Goal: Obtain resource: Obtain resource

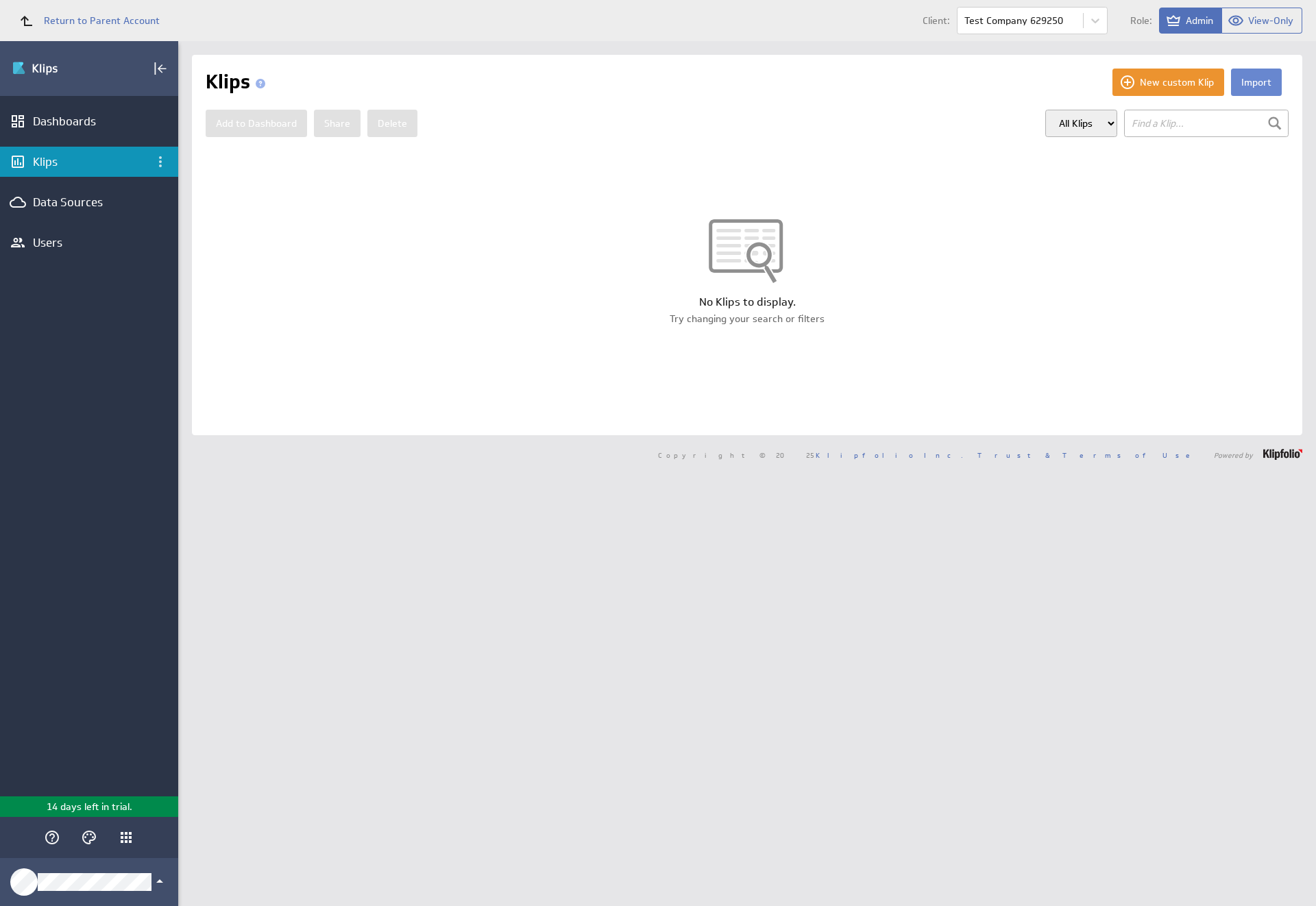
click at [1246, 82] on button "Import" at bounding box center [1257, 82] width 50 height 27
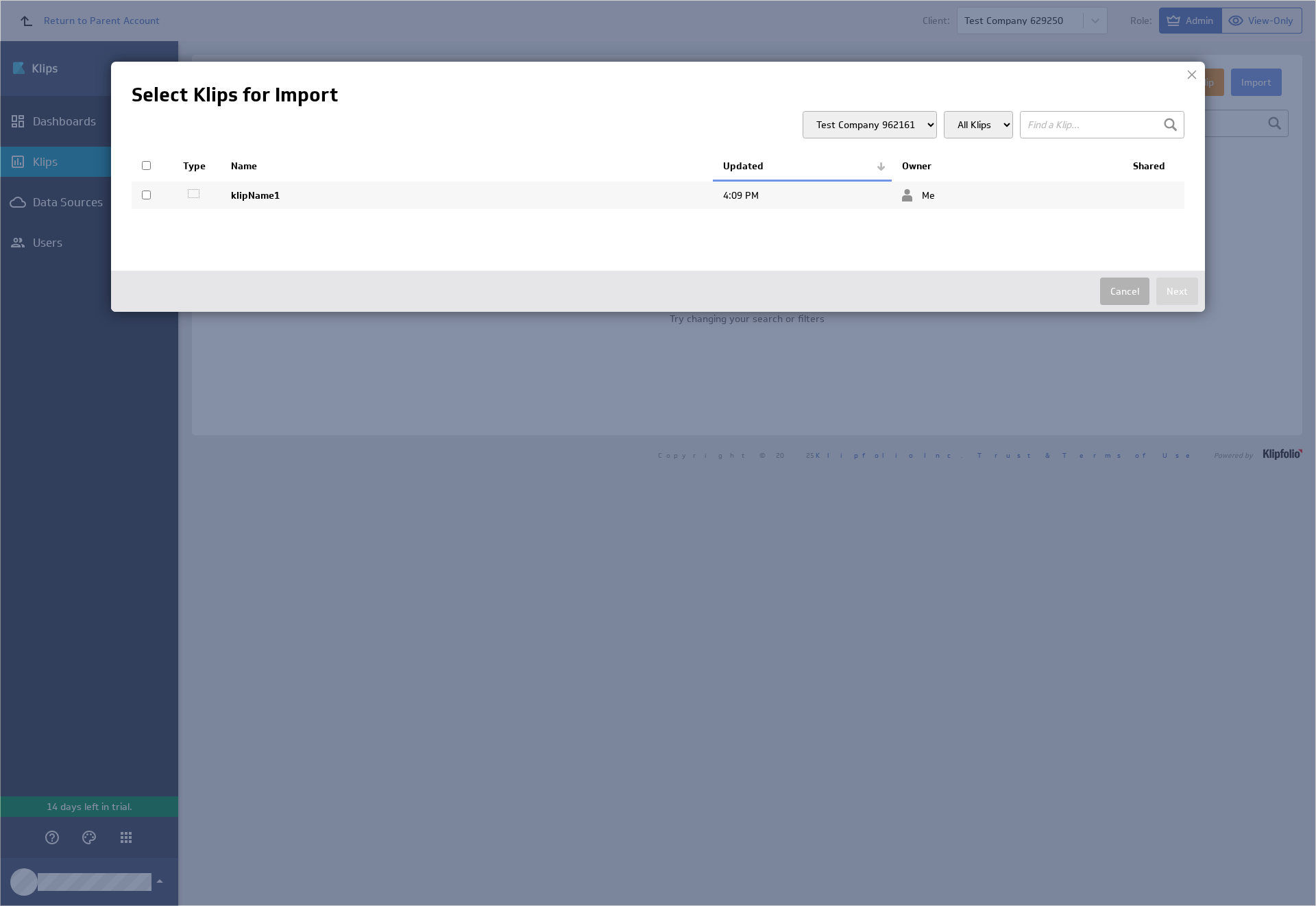
click at [146, 194] on input "checkbox" at bounding box center [147, 195] width 9 height 9
checkbox input "true"
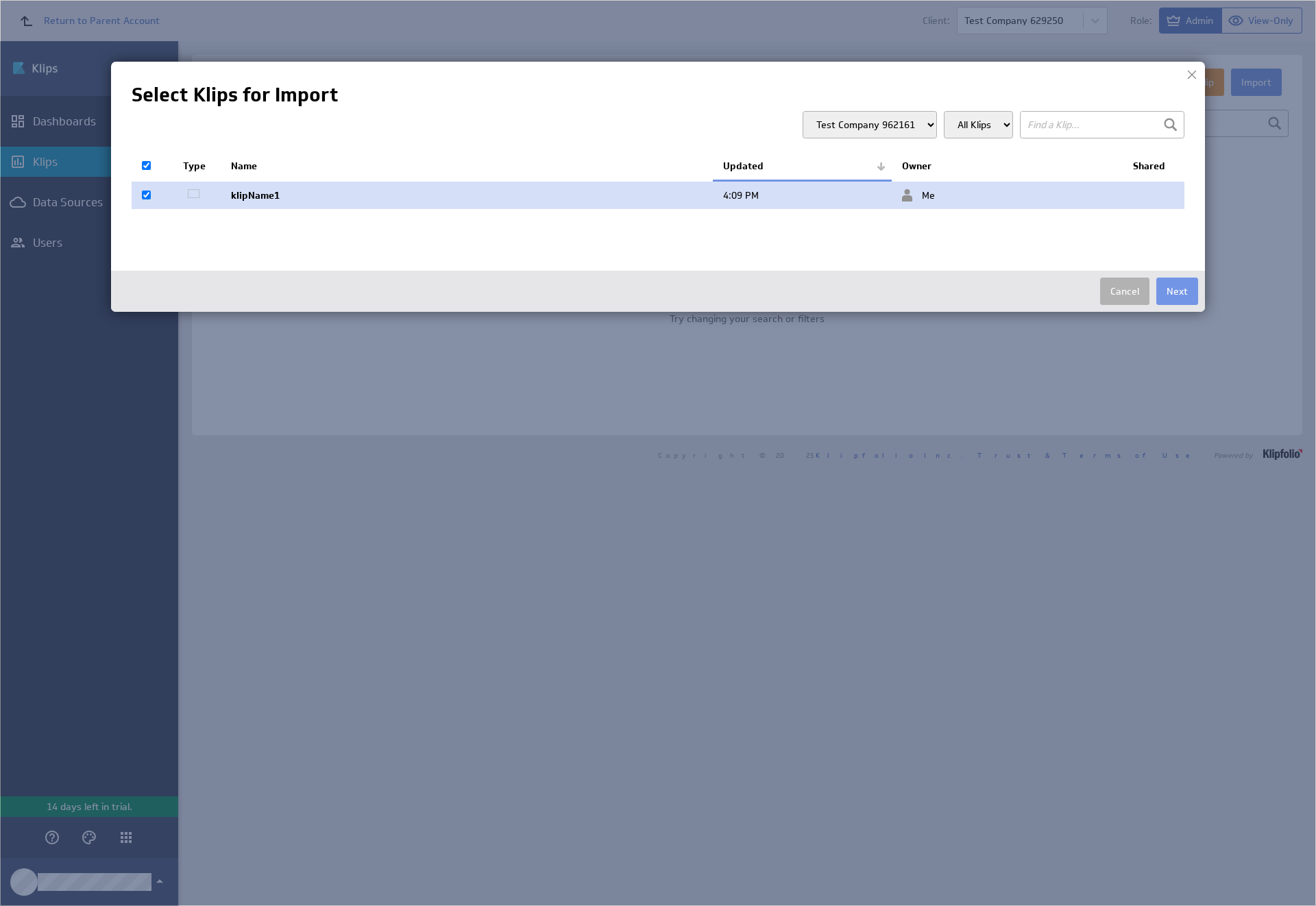
checkbox input "true"
click at [1177, 292] on button "Next" at bounding box center [1177, 292] width 41 height 27
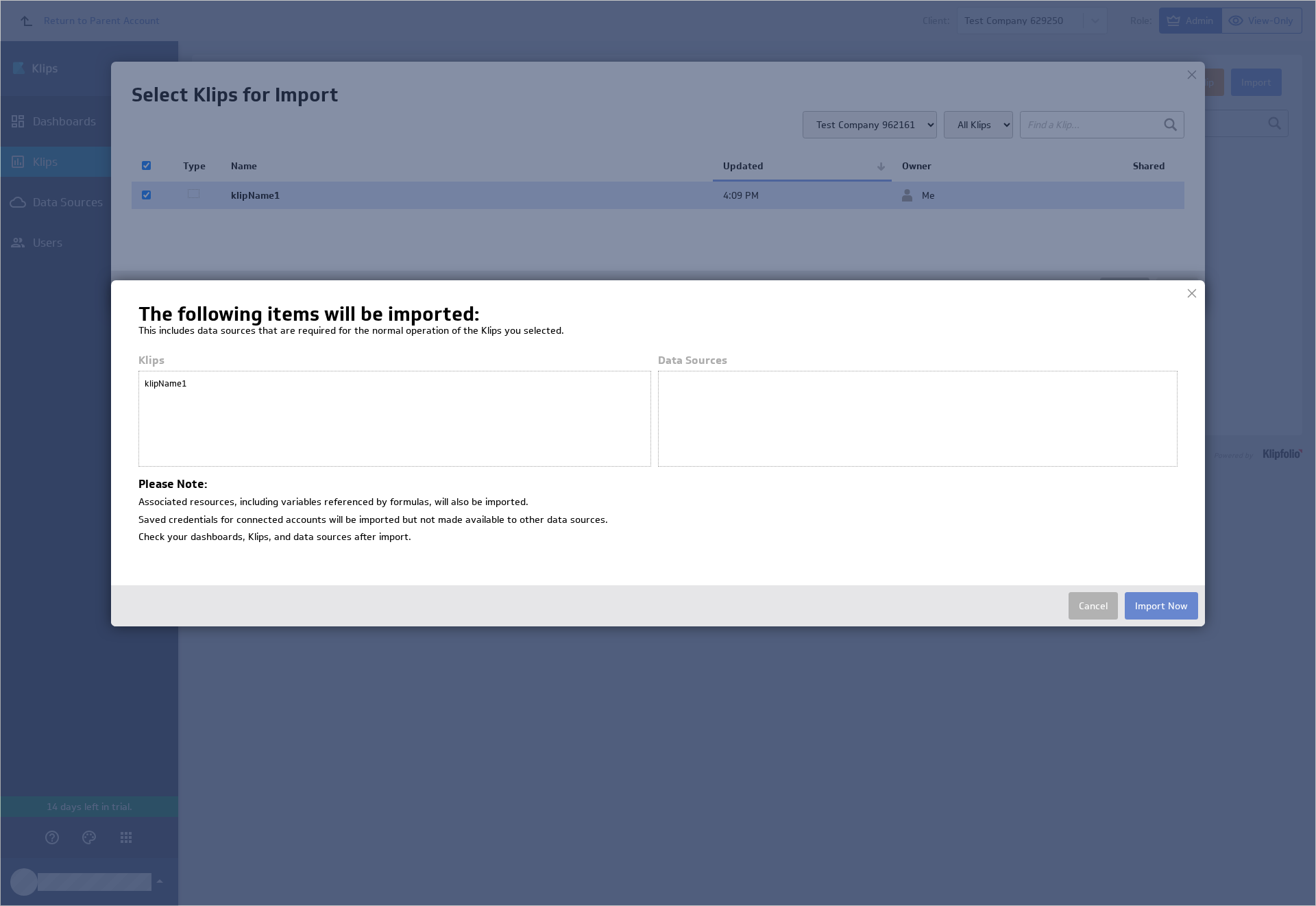
click at [1161, 605] on button "Import Now" at bounding box center [1162, 605] width 74 height 27
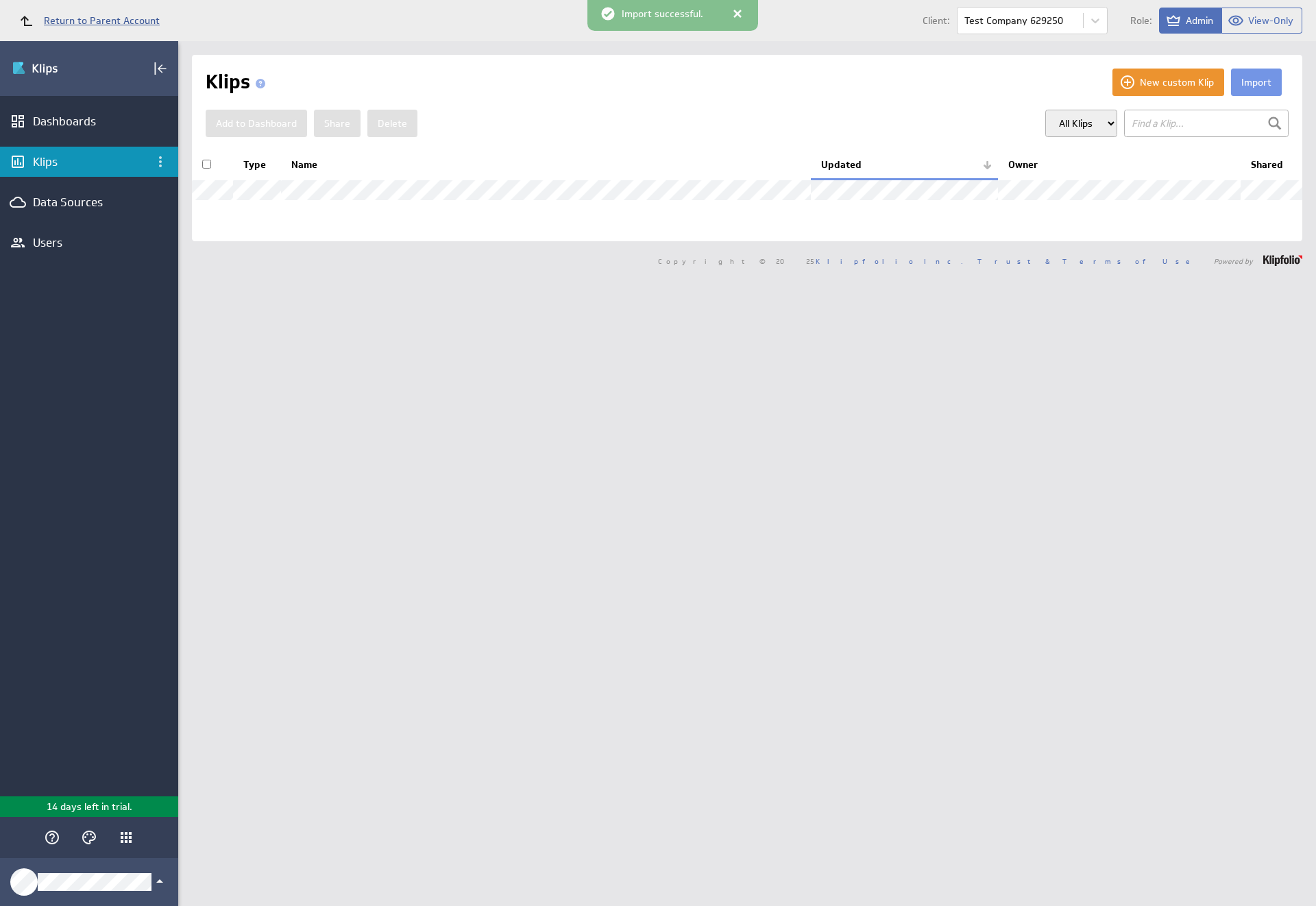
click at [83, 21] on span "Return to Parent Account" at bounding box center [102, 21] width 116 height 10
